Goal: Task Accomplishment & Management: Manage account settings

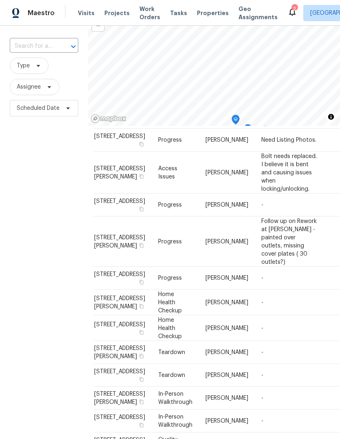
scroll to position [484, 4]
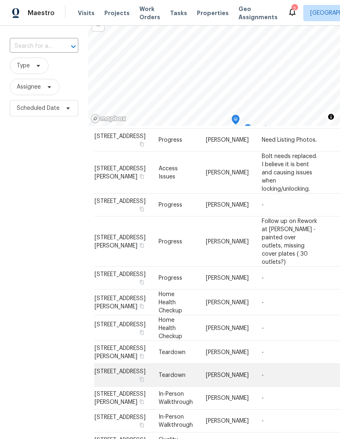
click at [107, 369] on td "1959 Little Water Dr, Columbus, OH 43223" at bounding box center [123, 375] width 58 height 23
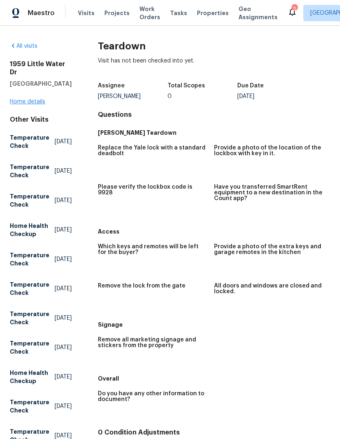
click at [33, 104] on link "Home details" at bounding box center [28, 102] width 36 height 6
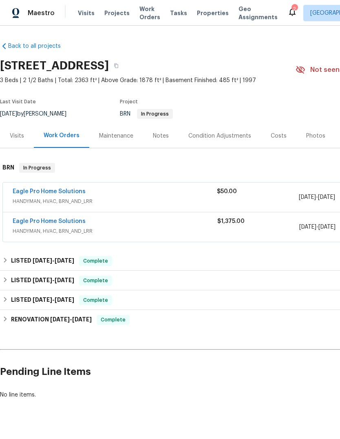
click at [161, 139] on div "Notes" at bounding box center [161, 136] width 16 height 8
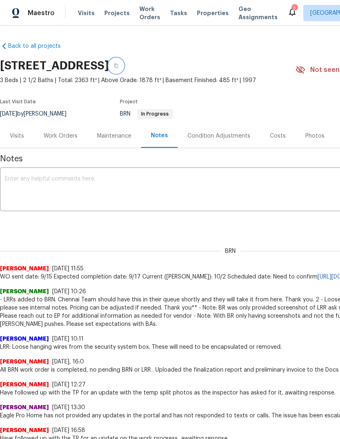
click at [119, 63] on icon "button" at bounding box center [116, 65] width 5 height 5
click at [84, 14] on span "Visits" at bounding box center [86, 13] width 17 height 8
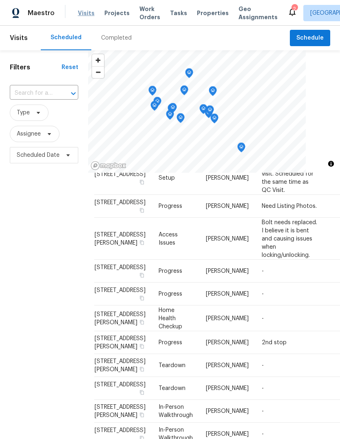
scroll to position [468, 4]
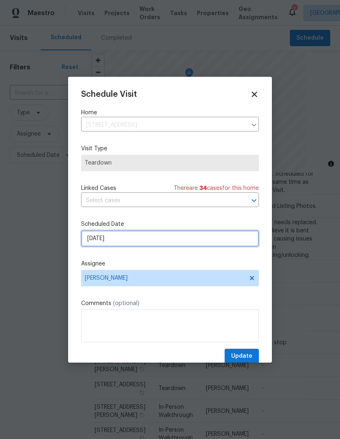
click at [141, 245] on input "[DATE]" at bounding box center [170, 238] width 178 height 16
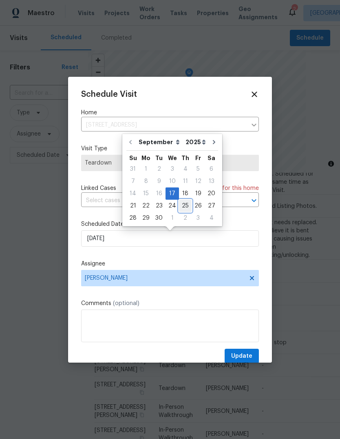
click at [184, 204] on div "25" at bounding box center [185, 205] width 13 height 11
type input "9/25/2025"
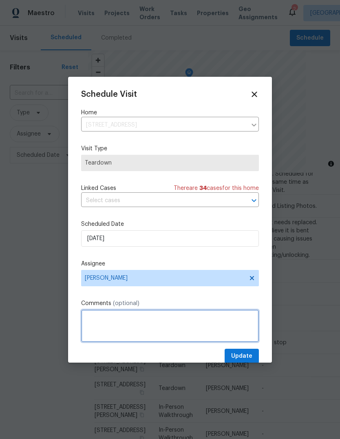
click at [103, 325] on textarea at bounding box center [170, 325] width 178 height 33
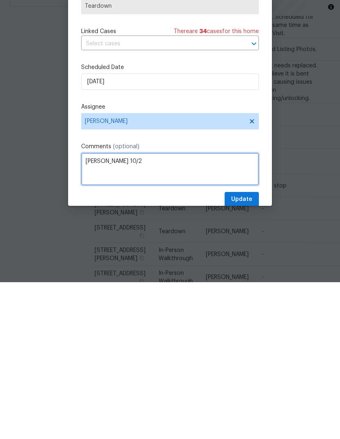
type textarea "Coe 10/2"
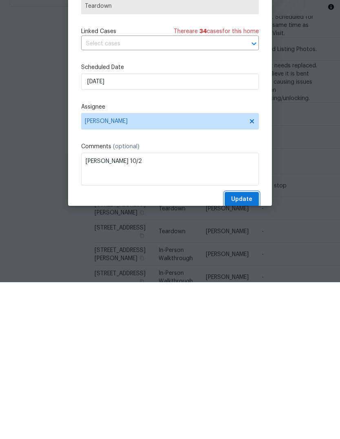
click at [242, 351] on span "Update" at bounding box center [241, 356] width 21 height 10
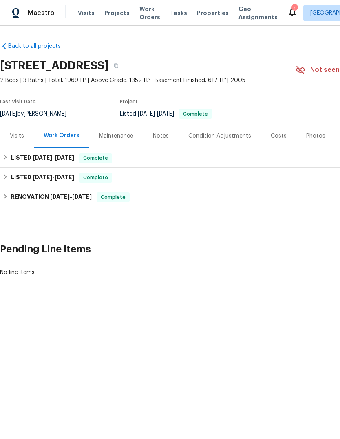
click at [275, 134] on div "Costs" at bounding box center [279, 136] width 16 height 8
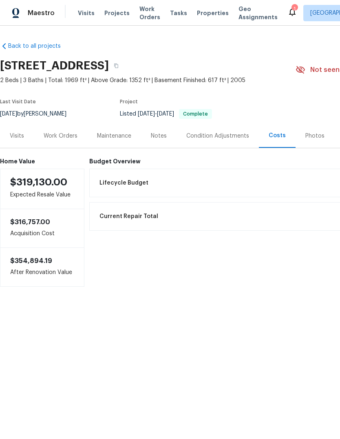
click at [69, 136] on div "Work Orders" at bounding box center [61, 136] width 34 height 8
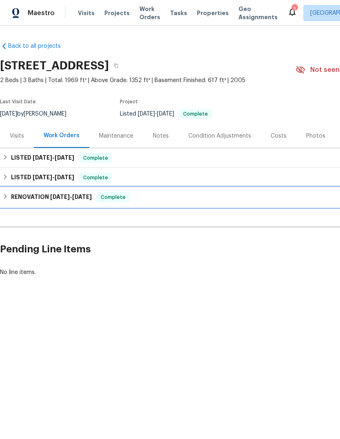
click at [9, 193] on div "RENOVATION [DATE] - [DATE] Complete" at bounding box center [230, 197] width 456 height 10
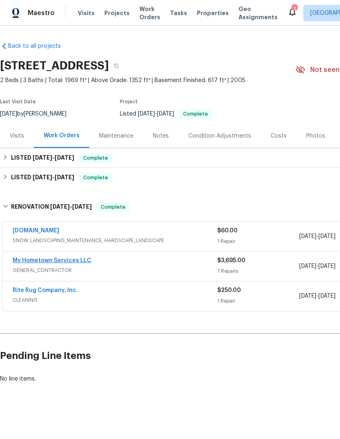
click at [60, 260] on link "My Hometown Services LLC" at bounding box center [52, 260] width 79 height 6
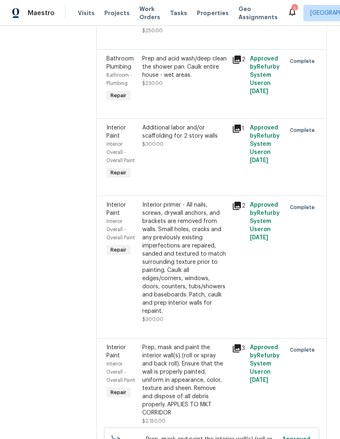
scroll to position [679, 0]
click at [233, 344] on icon at bounding box center [237, 348] width 8 height 8
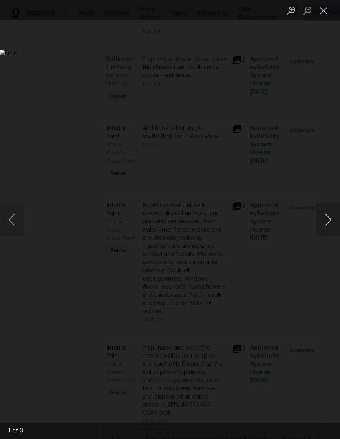
click at [321, 213] on button "Next image" at bounding box center [328, 219] width 24 height 33
click at [328, 217] on button "Next image" at bounding box center [328, 219] width 24 height 33
click at [329, 216] on button "Next image" at bounding box center [328, 219] width 24 height 33
click at [320, 214] on button "Next image" at bounding box center [328, 219] width 24 height 33
